Goal: Book appointment/travel/reservation

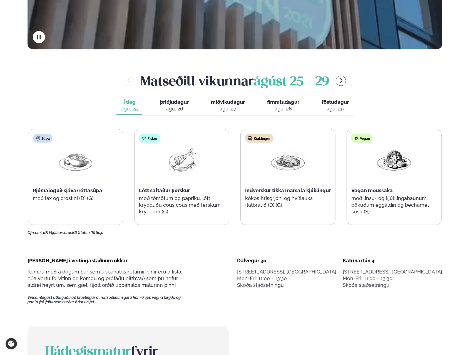
scroll to position [278, 0]
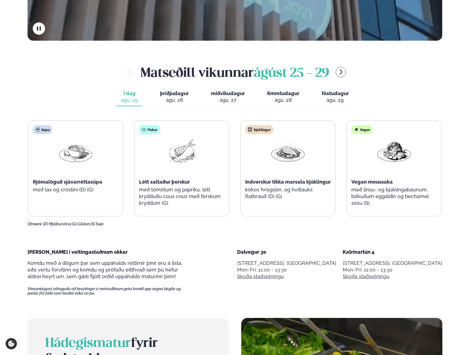
click at [170, 98] on div "ágú. 26" at bounding box center [174, 100] width 29 height 7
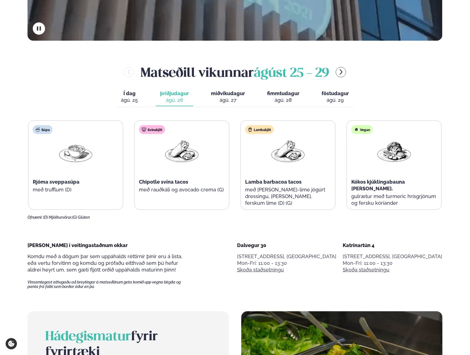
click at [224, 100] on div "ágú. 27" at bounding box center [228, 100] width 34 height 7
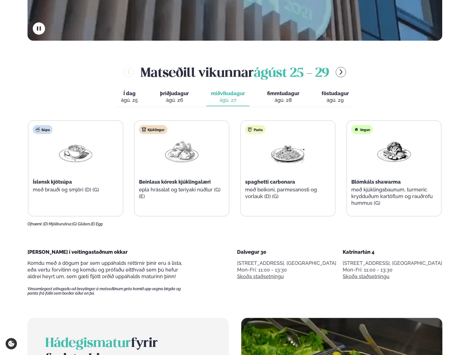
click at [276, 95] on span "fimmtudagur" at bounding box center [283, 93] width 32 height 6
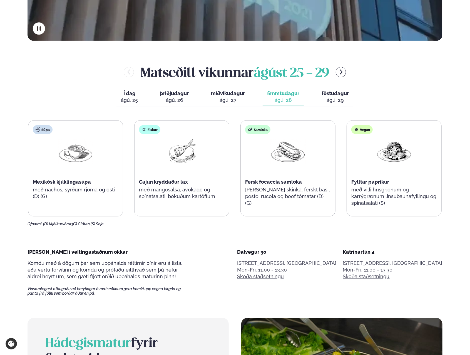
click at [329, 97] on div "ágú. 29" at bounding box center [335, 100] width 27 height 7
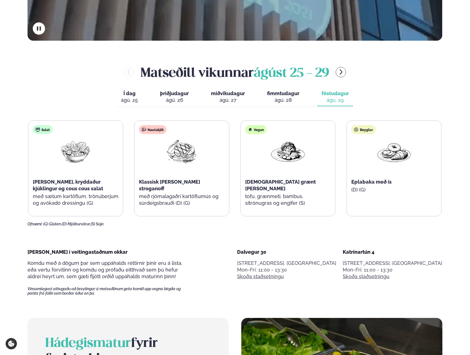
click at [229, 97] on div "ágú. 27" at bounding box center [228, 100] width 34 height 7
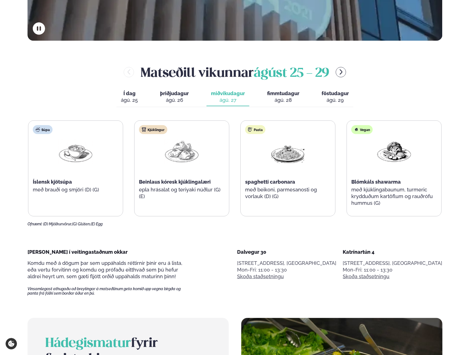
click at [132, 95] on span "Í dag" at bounding box center [129, 93] width 17 height 7
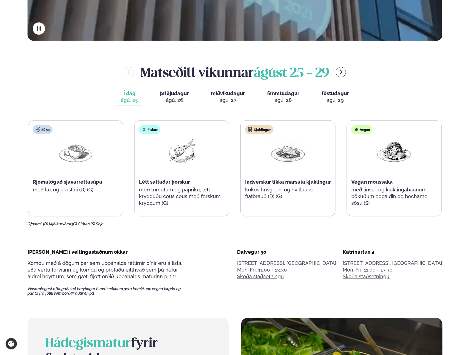
click at [229, 96] on span "miðvikudagur" at bounding box center [228, 93] width 34 height 6
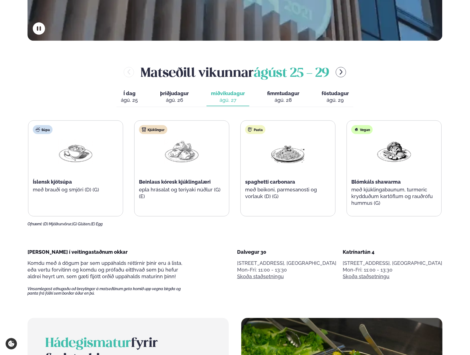
click at [291, 98] on div "ágú. 28" at bounding box center [283, 100] width 32 height 7
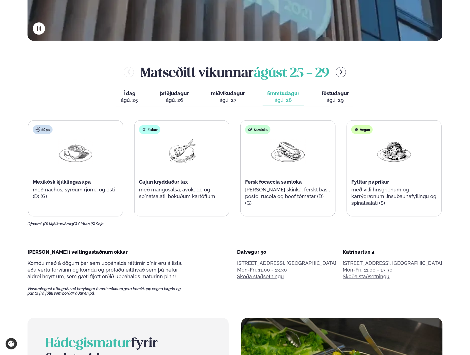
click at [219, 98] on div "ágú. 27" at bounding box center [228, 100] width 34 height 7
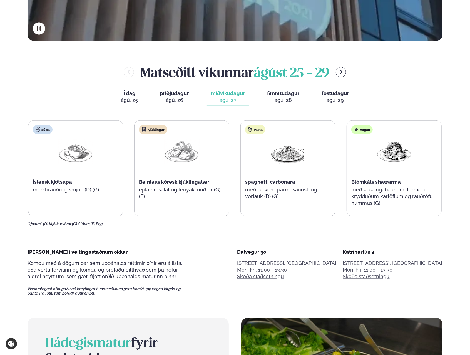
click at [169, 98] on div "ágú. 26" at bounding box center [174, 100] width 29 height 7
